Goal: Entertainment & Leisure: Consume media (video, audio)

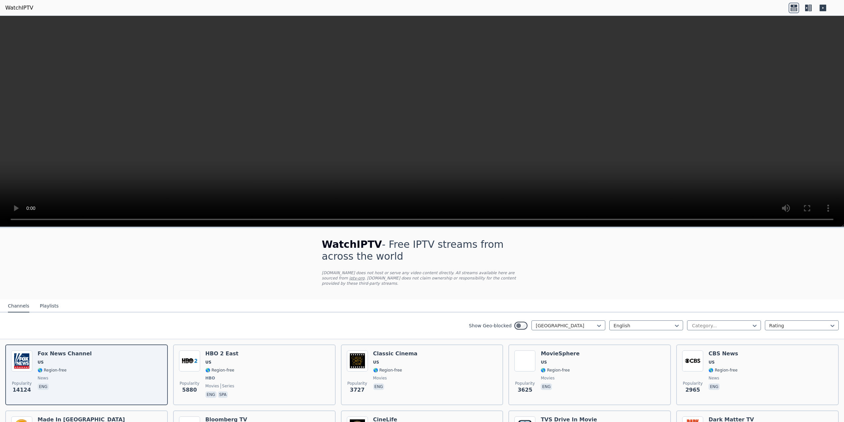
click at [809, 6] on icon at bounding box center [810, 8] width 3 height 7
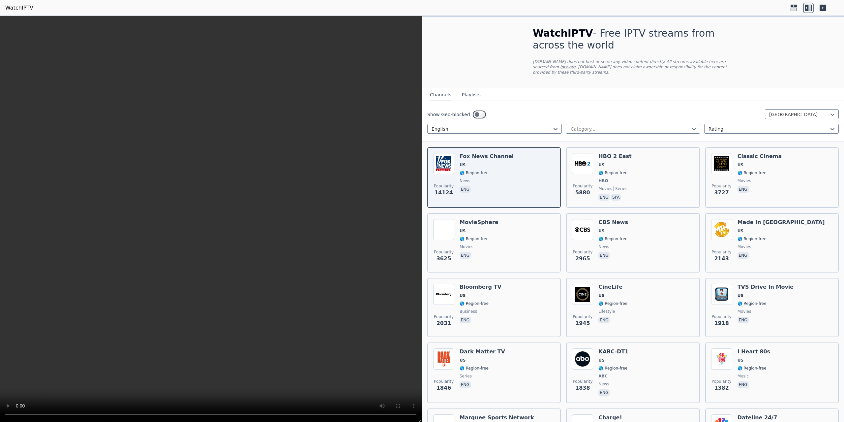
click at [472, 94] on button "Playlists" at bounding box center [471, 95] width 19 height 13
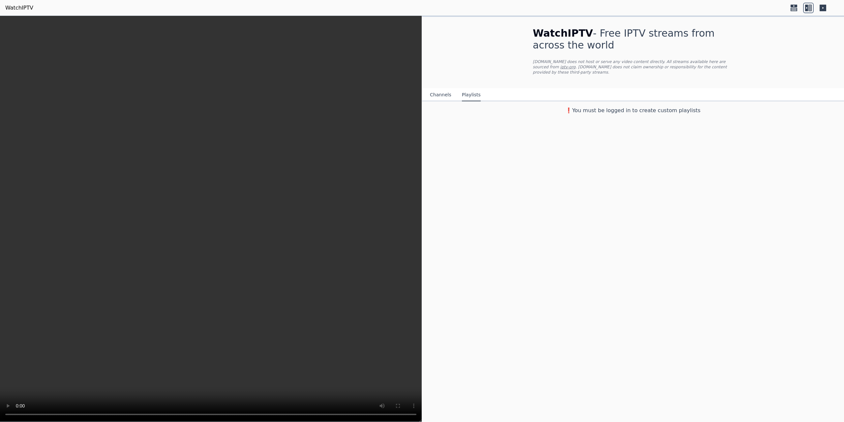
click at [438, 92] on button "Channels" at bounding box center [440, 95] width 21 height 13
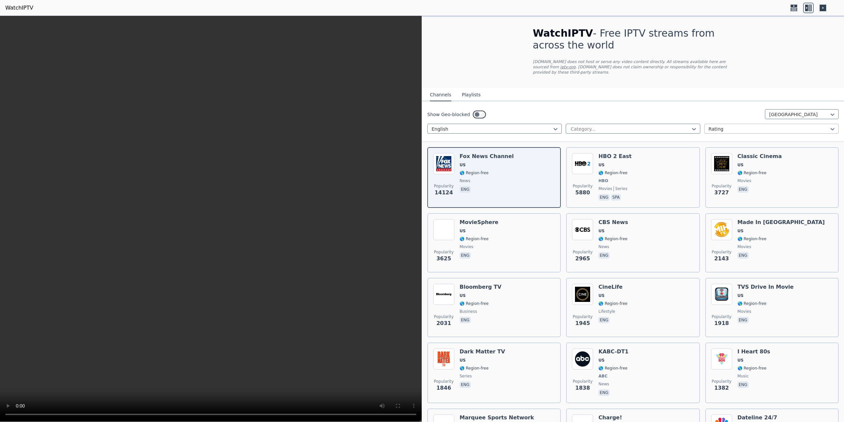
click at [714, 124] on div "Rating" at bounding box center [771, 129] width 135 height 10
click at [734, 152] on div "Rating" at bounding box center [771, 155] width 135 height 12
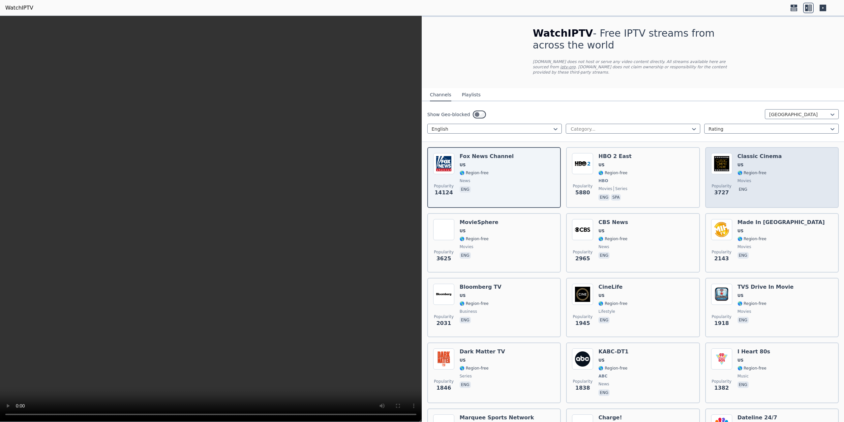
click at [712, 163] on img at bounding box center [721, 163] width 21 height 21
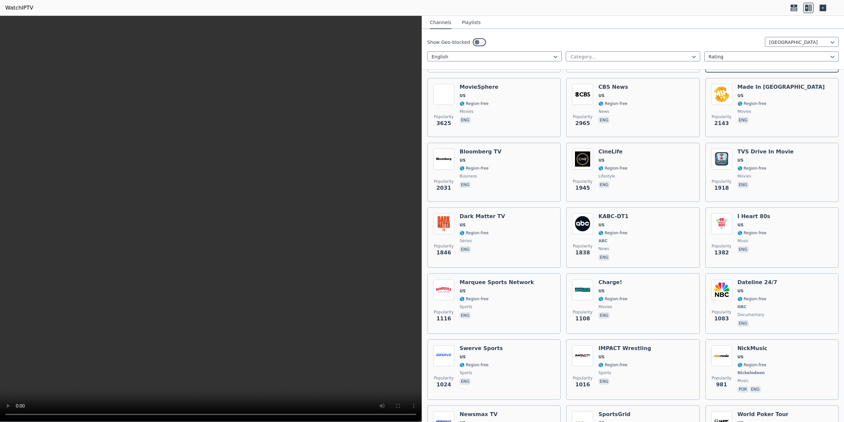
scroll to position [165, 0]
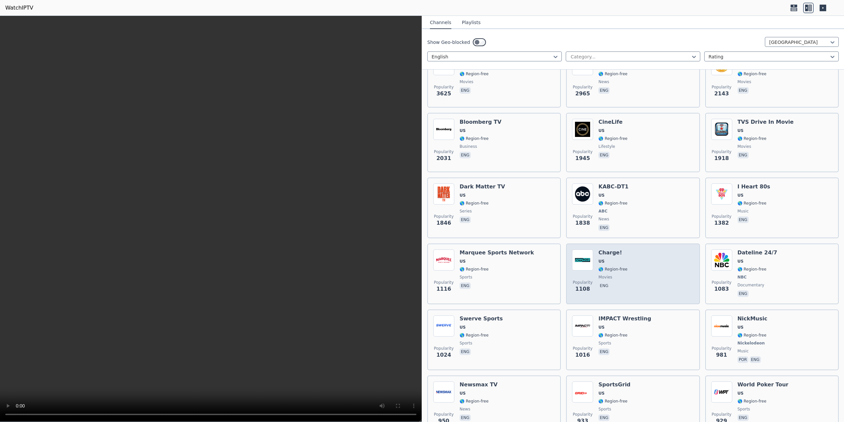
click at [583, 257] on img at bounding box center [582, 259] width 21 height 21
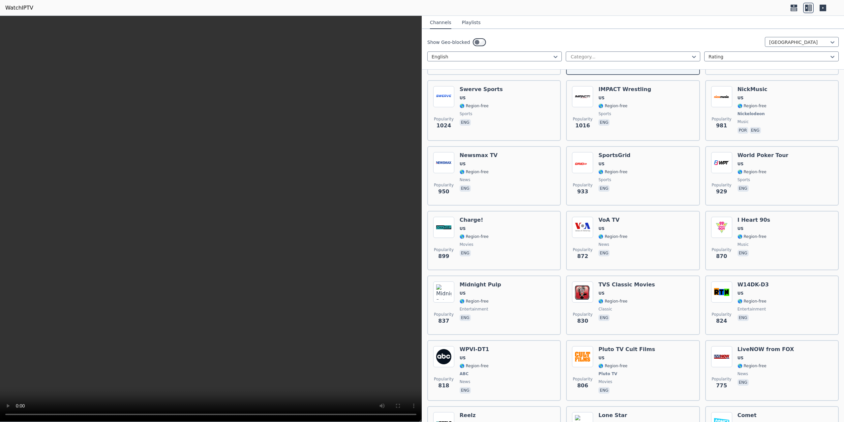
scroll to position [396, 0]
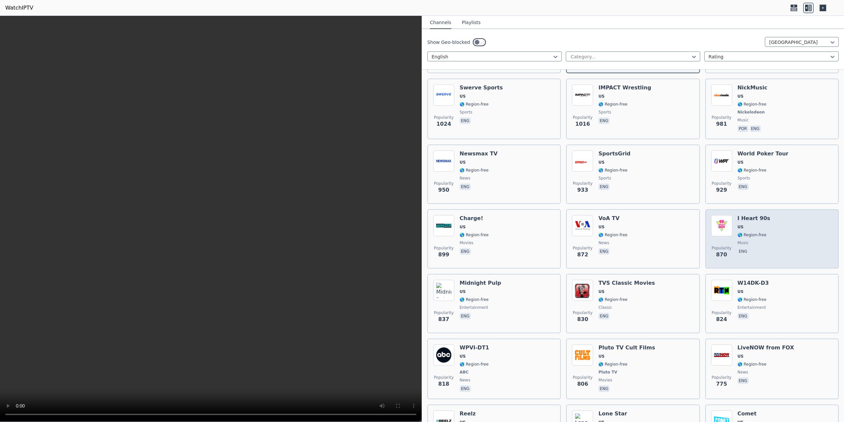
click at [728, 218] on img at bounding box center [721, 225] width 21 height 21
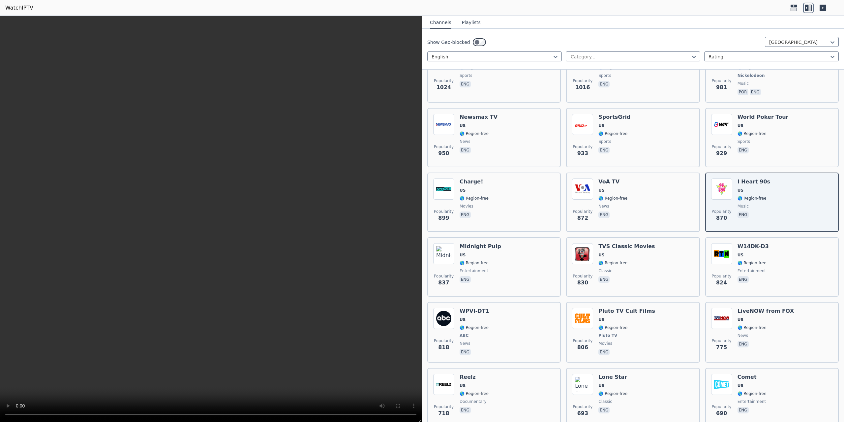
scroll to position [429, 0]
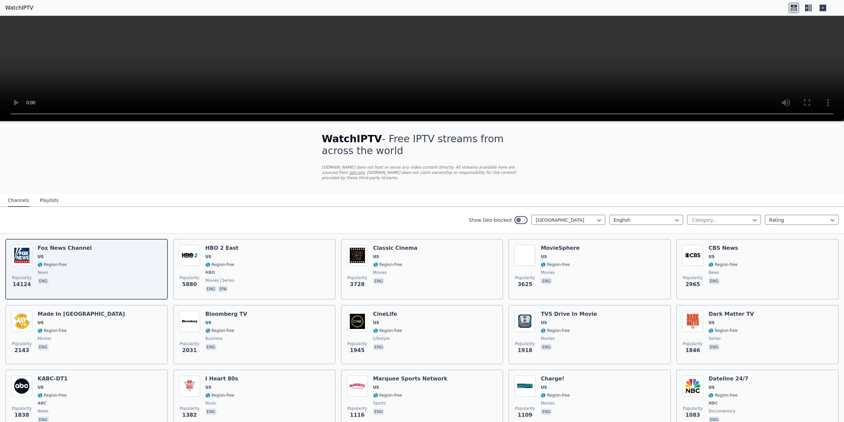
click at [809, 8] on icon at bounding box center [810, 8] width 3 height 7
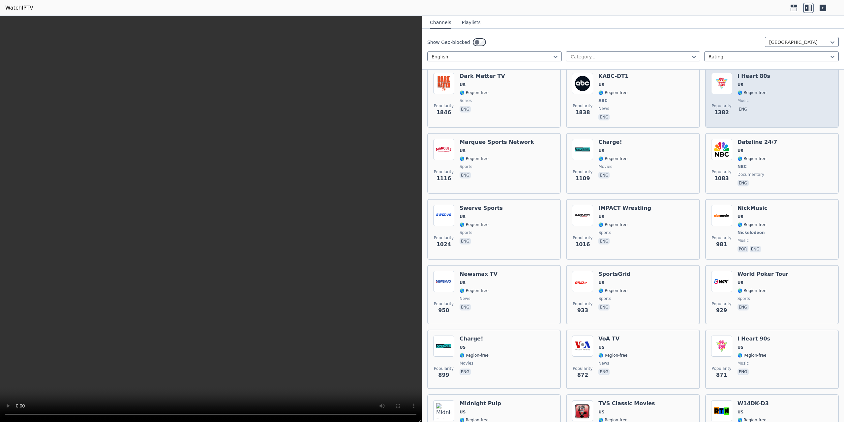
scroll to position [297, 0]
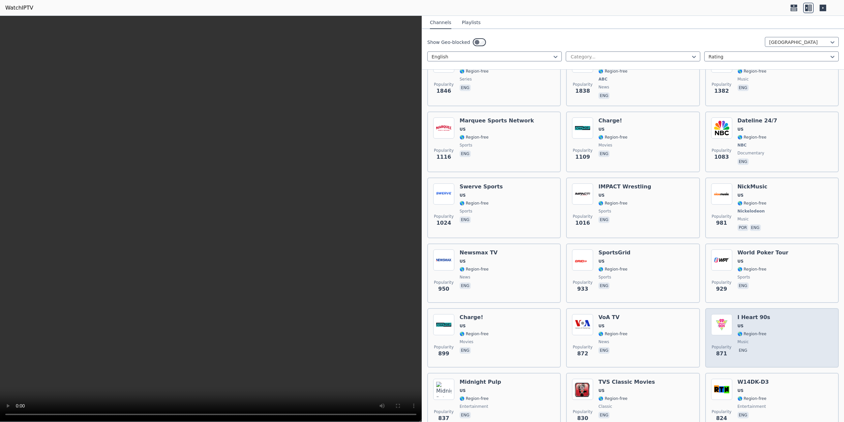
click at [725, 320] on img at bounding box center [721, 324] width 21 height 21
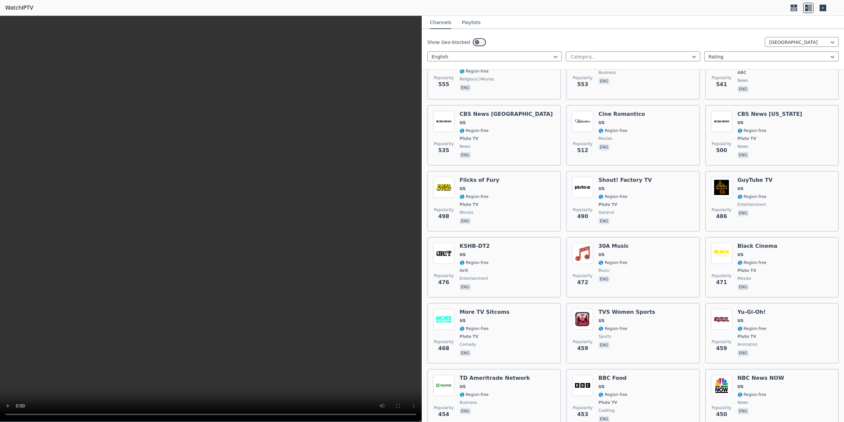
scroll to position [1055, 0]
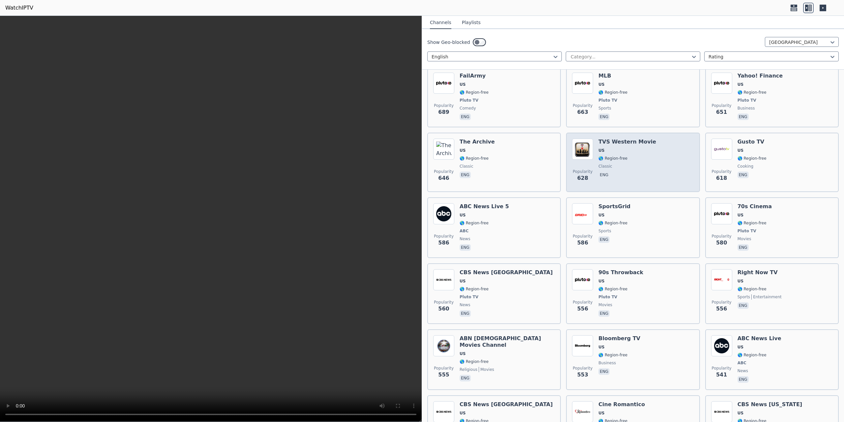
scroll to position [759, 0]
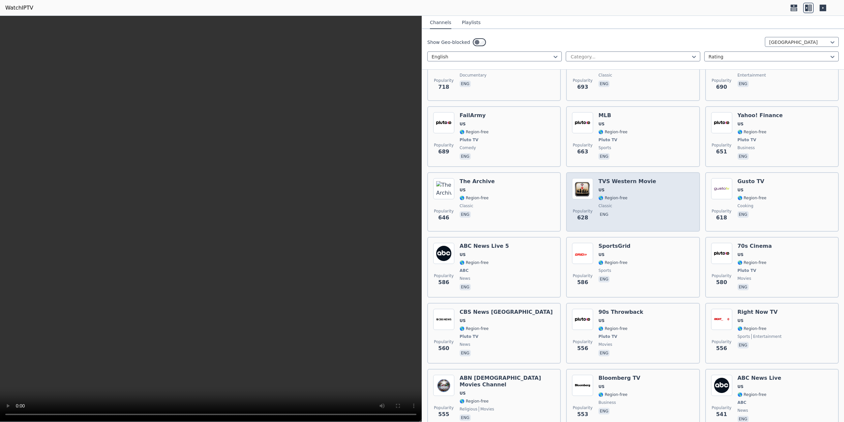
click at [581, 183] on img at bounding box center [582, 188] width 21 height 21
click at [580, 185] on img at bounding box center [582, 188] width 21 height 21
